Goal: Task Accomplishment & Management: Manage account settings

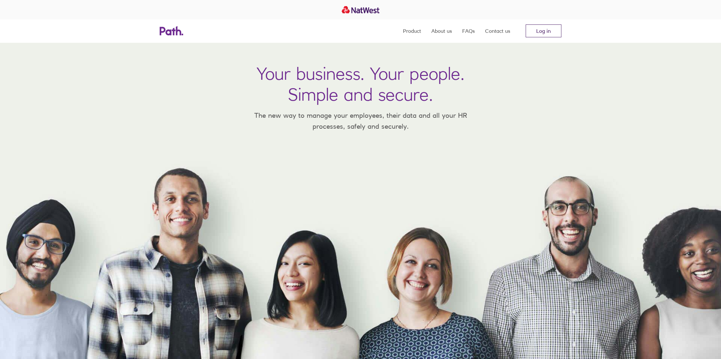
click at [541, 30] on link "Log in" at bounding box center [544, 30] width 36 height 13
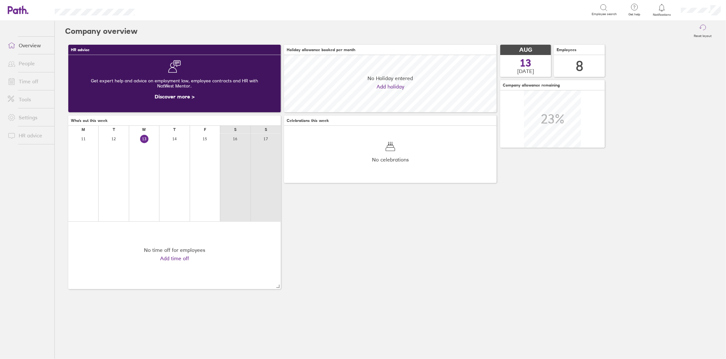
scroll to position [57, 212]
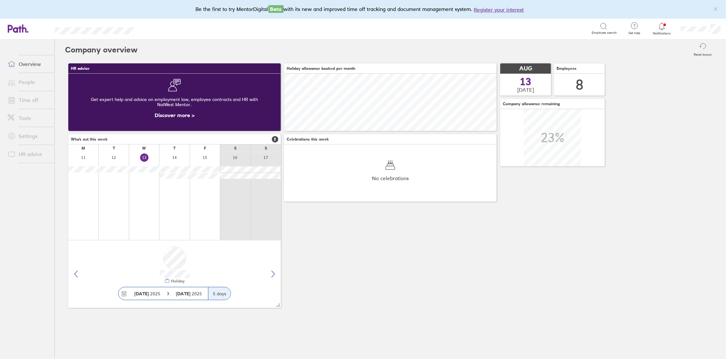
click at [662, 28] on icon at bounding box center [661, 26] width 5 height 7
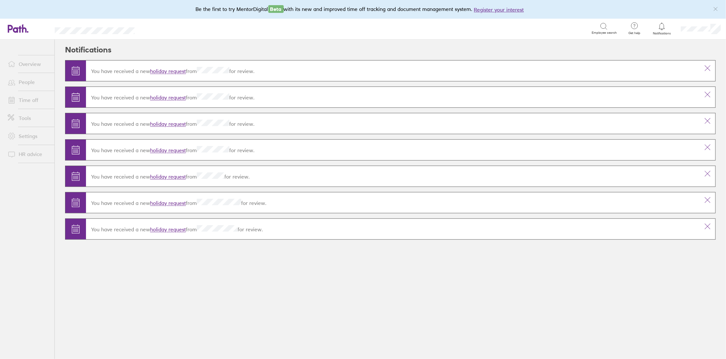
click at [174, 71] on link "holiday request" at bounding box center [168, 71] width 36 height 6
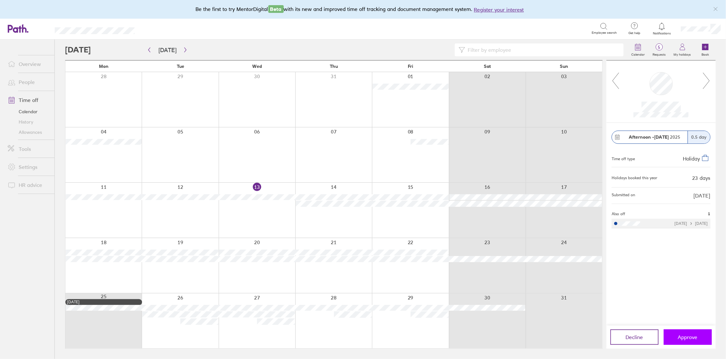
click at [690, 339] on span "Approve" at bounding box center [688, 338] width 20 height 6
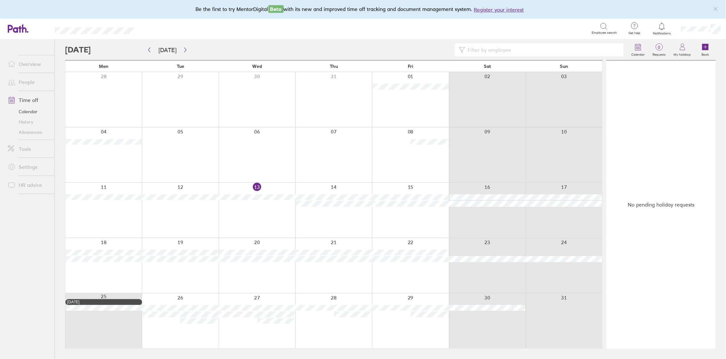
click at [660, 33] on span "Notifications" at bounding box center [661, 34] width 21 height 4
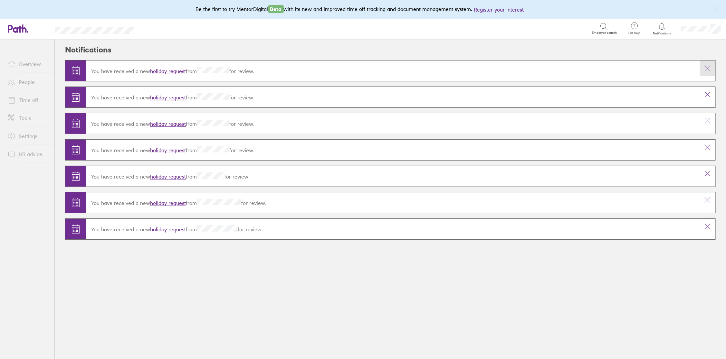
click at [705, 67] on icon at bounding box center [708, 68] width 8 height 8
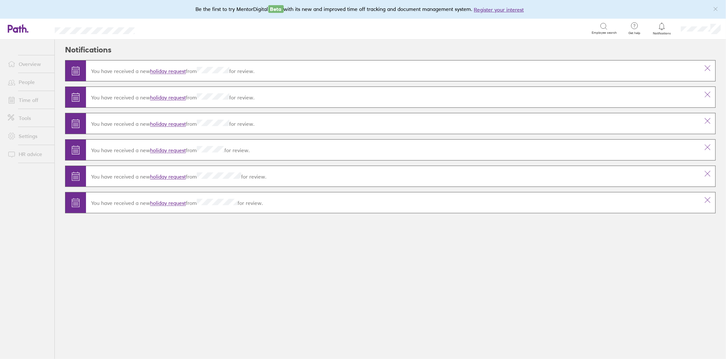
click at [706, 67] on icon at bounding box center [708, 68] width 8 height 8
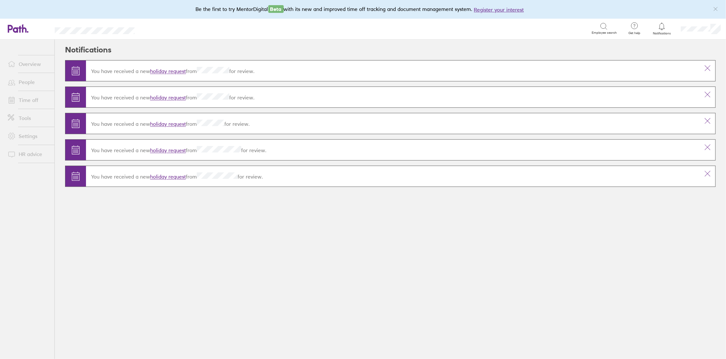
click at [705, 67] on icon at bounding box center [708, 68] width 8 height 8
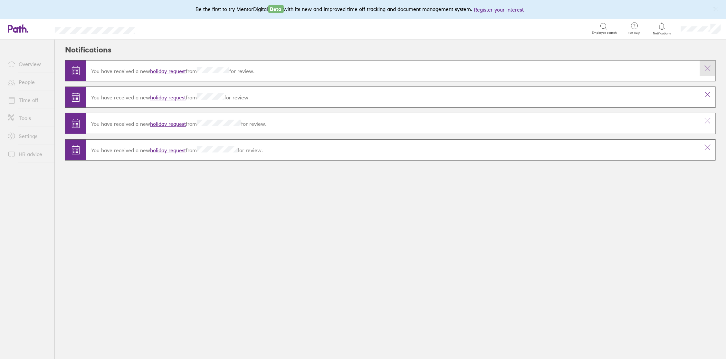
click at [706, 67] on icon at bounding box center [708, 68] width 8 height 8
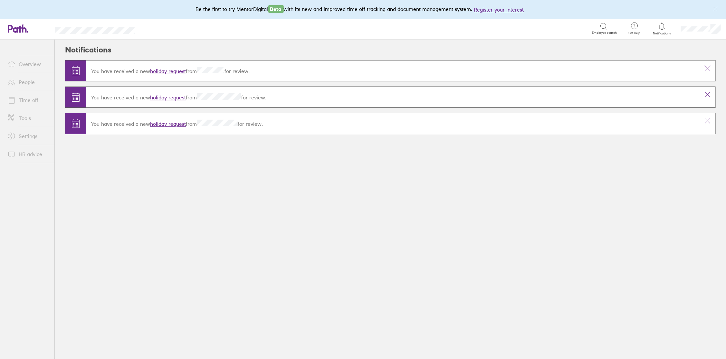
click at [707, 67] on icon at bounding box center [708, 68] width 8 height 8
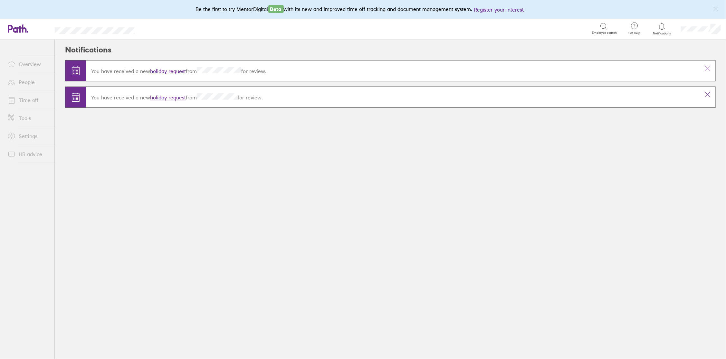
click at [707, 67] on icon at bounding box center [708, 68] width 8 height 8
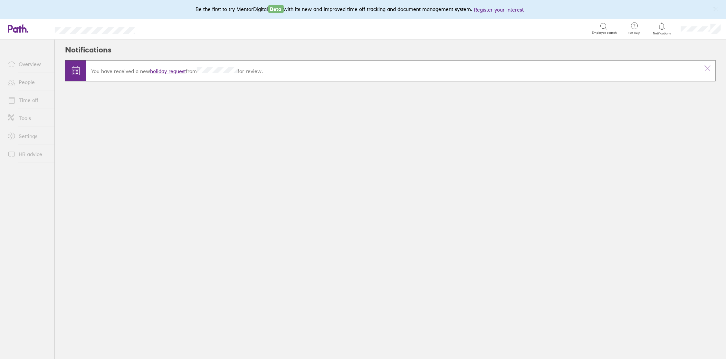
click at [707, 67] on icon at bounding box center [708, 68] width 8 height 8
